Goal: Transaction & Acquisition: Purchase product/service

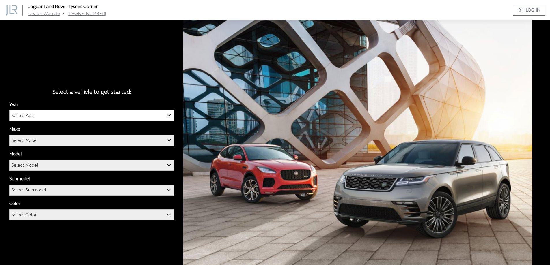
click at [56, 116] on span "Select Year" at bounding box center [92, 116] width 164 height 10
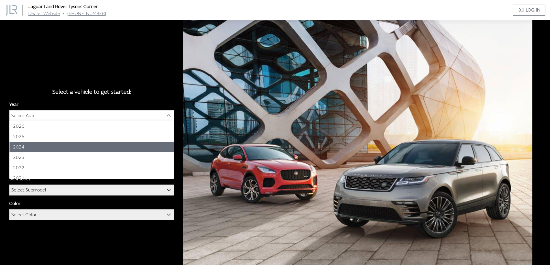
select select "42"
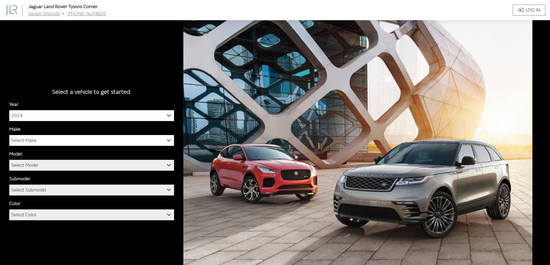
click at [38, 140] on span "Select Make" at bounding box center [92, 140] width 164 height 10
click at [47, 152] on div "Model DISCOVERY DISCOVERY SPORT Select Model" at bounding box center [91, 161] width 165 height 20
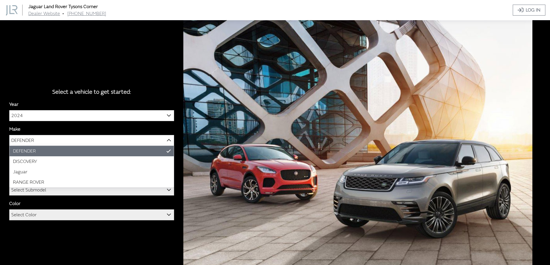
click at [51, 141] on span "DEFENDER" at bounding box center [92, 140] width 164 height 10
click at [41, 142] on span "DEFENDER" at bounding box center [92, 140] width 164 height 10
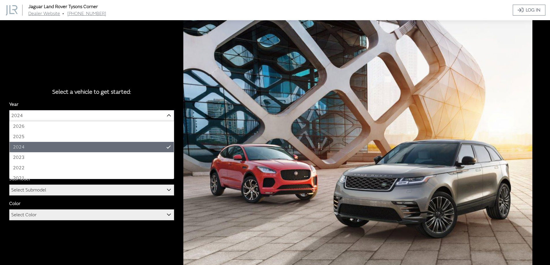
click at [92, 115] on span "2024" at bounding box center [92, 116] width 164 height 10
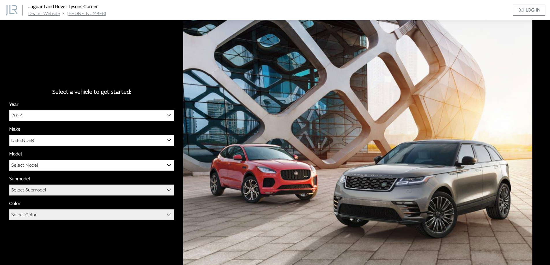
click at [167, 137] on b at bounding box center [167, 137] width 0 height 0
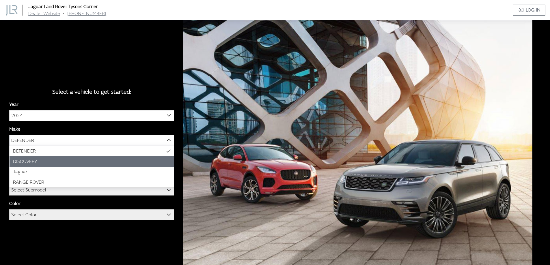
select select "65"
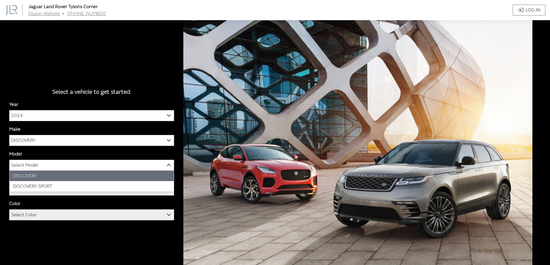
click at [45, 162] on span "Select Model" at bounding box center [92, 165] width 164 height 10
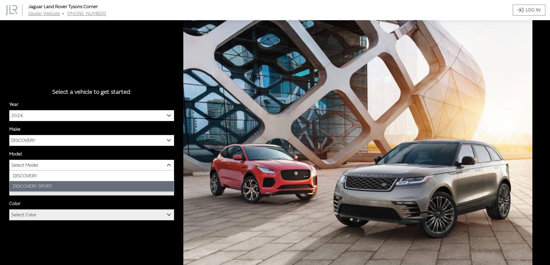
select select "1347"
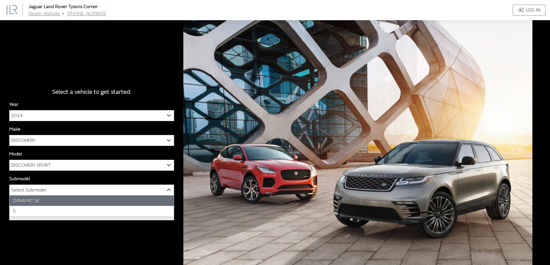
click at [41, 192] on span "Select Submodel" at bounding box center [28, 190] width 35 height 10
select select "4046"
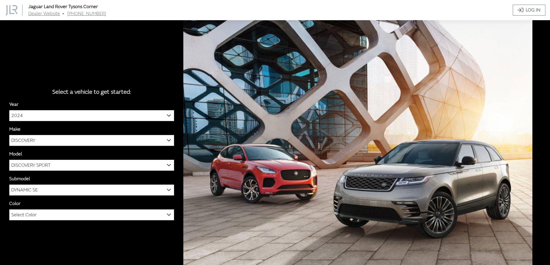
click at [24, 216] on span "Select Color" at bounding box center [23, 215] width 25 height 10
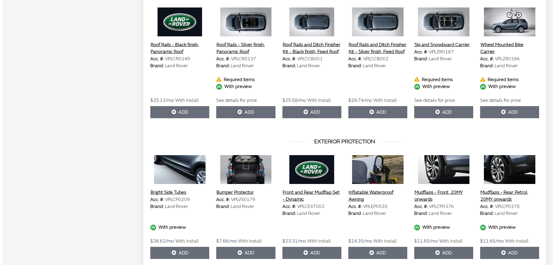
scroll to position [520, 0]
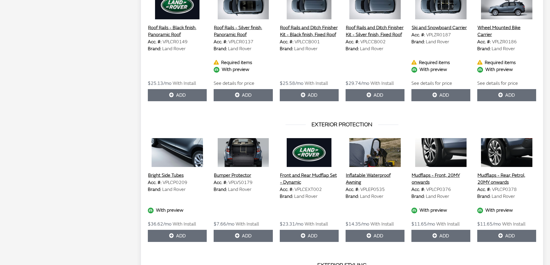
click at [456, 176] on button "Mudflaps - Front, 20MY onwards" at bounding box center [441, 179] width 59 height 14
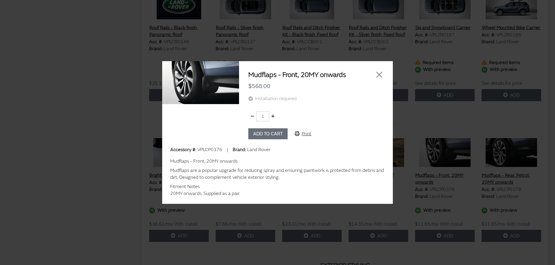
drag, startPoint x: 456, startPoint y: 176, endPoint x: 311, endPoint y: 135, distance: 149.9
click at [312, 135] on button "Print" at bounding box center [303, 134] width 26 height 11
drag, startPoint x: 381, startPoint y: 75, endPoint x: 379, endPoint y: 77, distance: 3.0
click at [380, 75] on button "Close" at bounding box center [379, 74] width 9 height 9
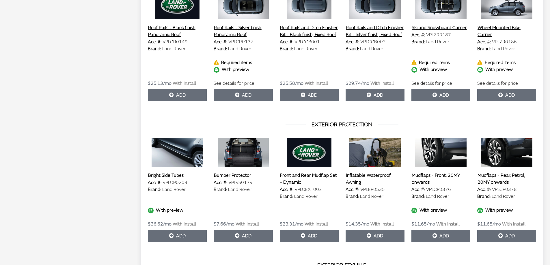
click at [508, 178] on button "Mudflaps - Rear, Petrol, 20MY onwards" at bounding box center [506, 179] width 59 height 14
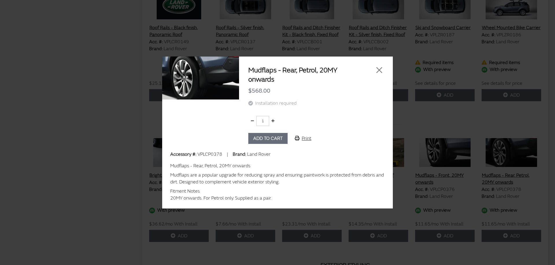
click at [308, 139] on button "Print" at bounding box center [303, 138] width 26 height 11
click at [376, 68] on button "Close" at bounding box center [379, 70] width 9 height 9
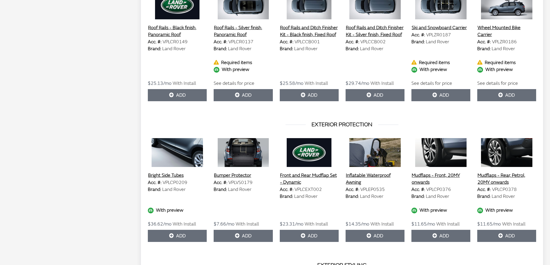
click at [449, 176] on button "Mudflaps - Front, 20MY onwards" at bounding box center [441, 179] width 59 height 14
